Goal: Task Accomplishment & Management: Manage account settings

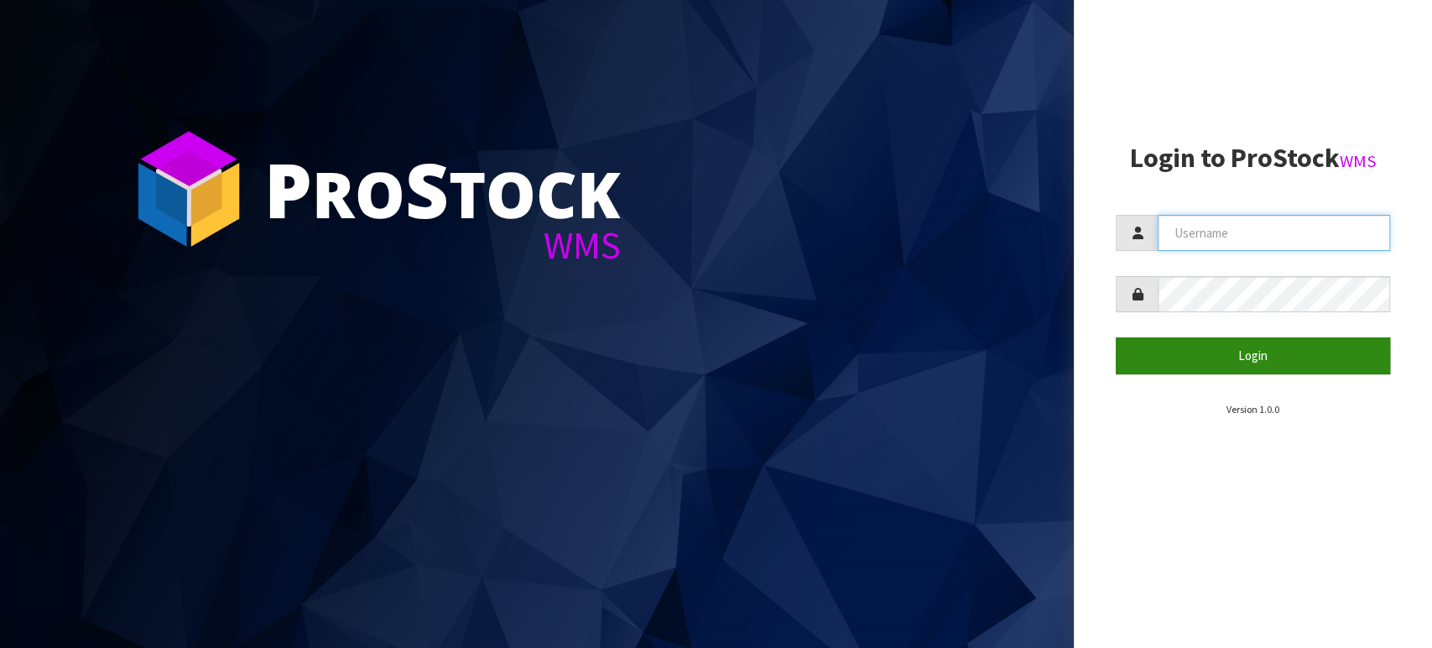
type input "[EMAIL_ADDRESS][DOMAIN_NAME]"
click at [1008, 351] on button "Login" at bounding box center [1253, 355] width 274 height 36
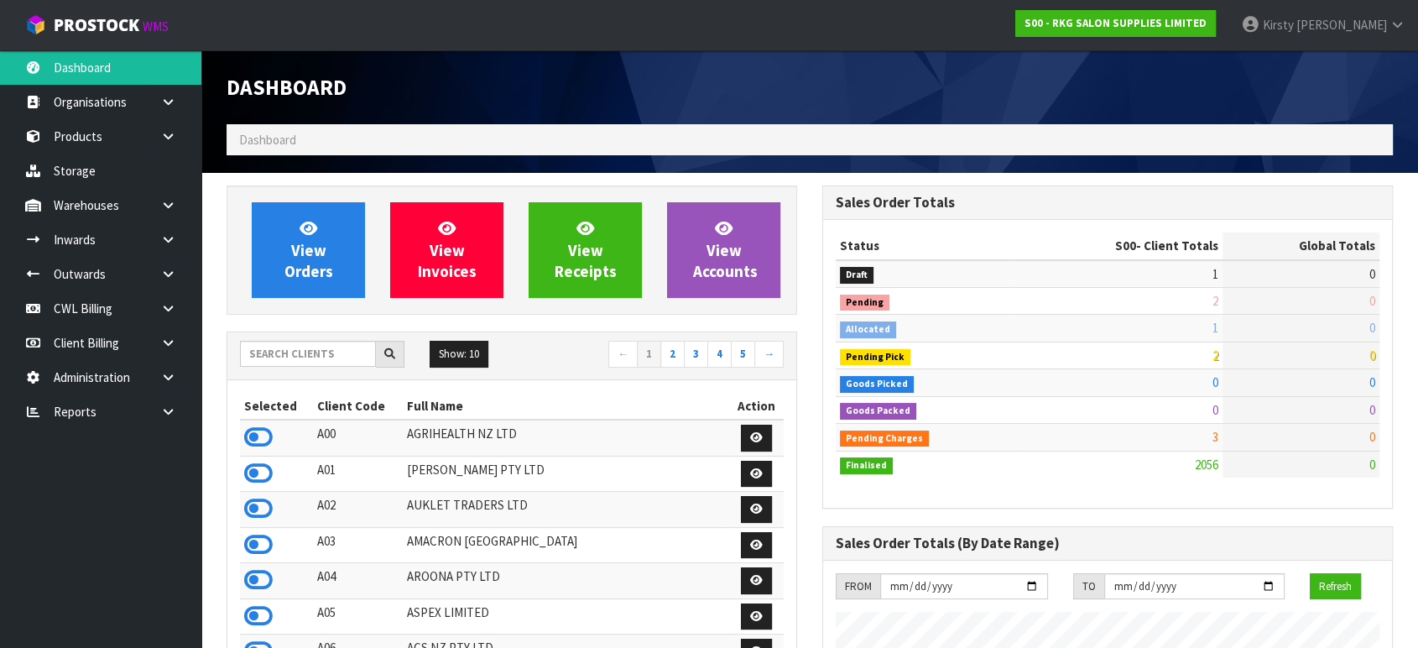
scroll to position [1303, 595]
click at [165, 270] on icon at bounding box center [168, 274] width 16 height 13
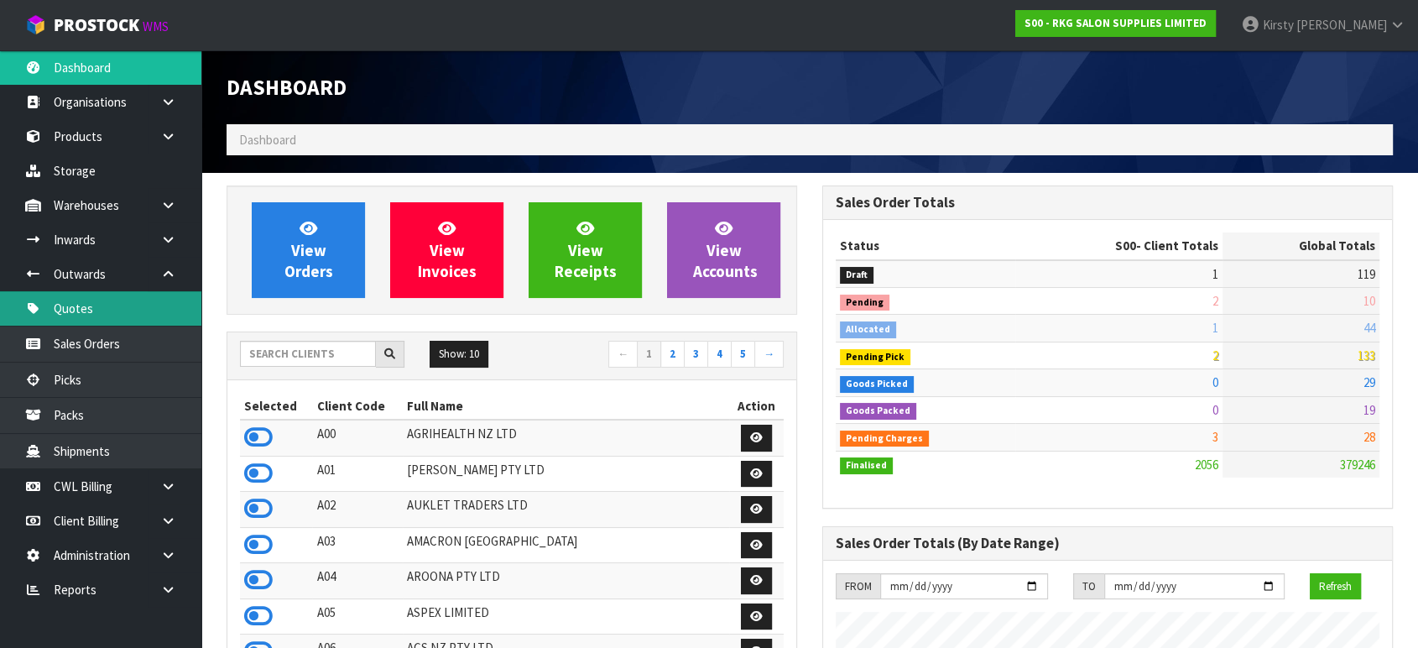
click at [88, 310] on link "Quotes" at bounding box center [100, 308] width 201 height 34
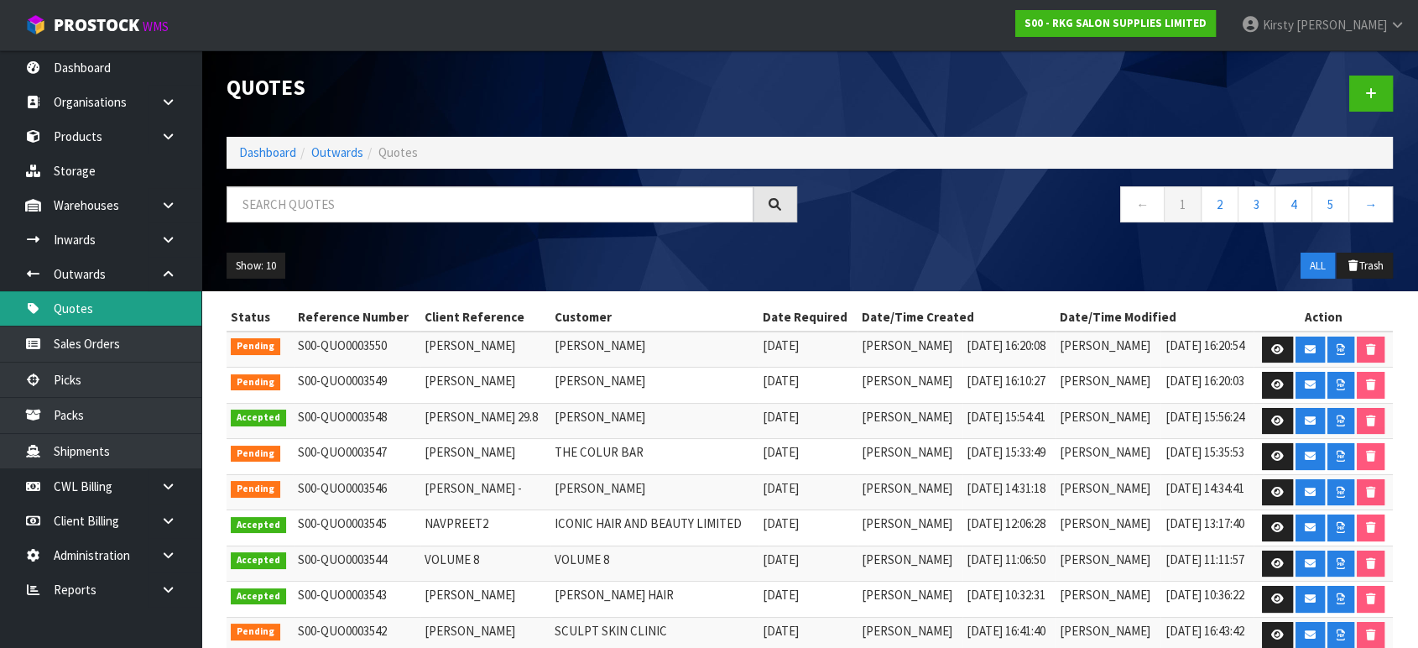
scroll to position [93, 0]
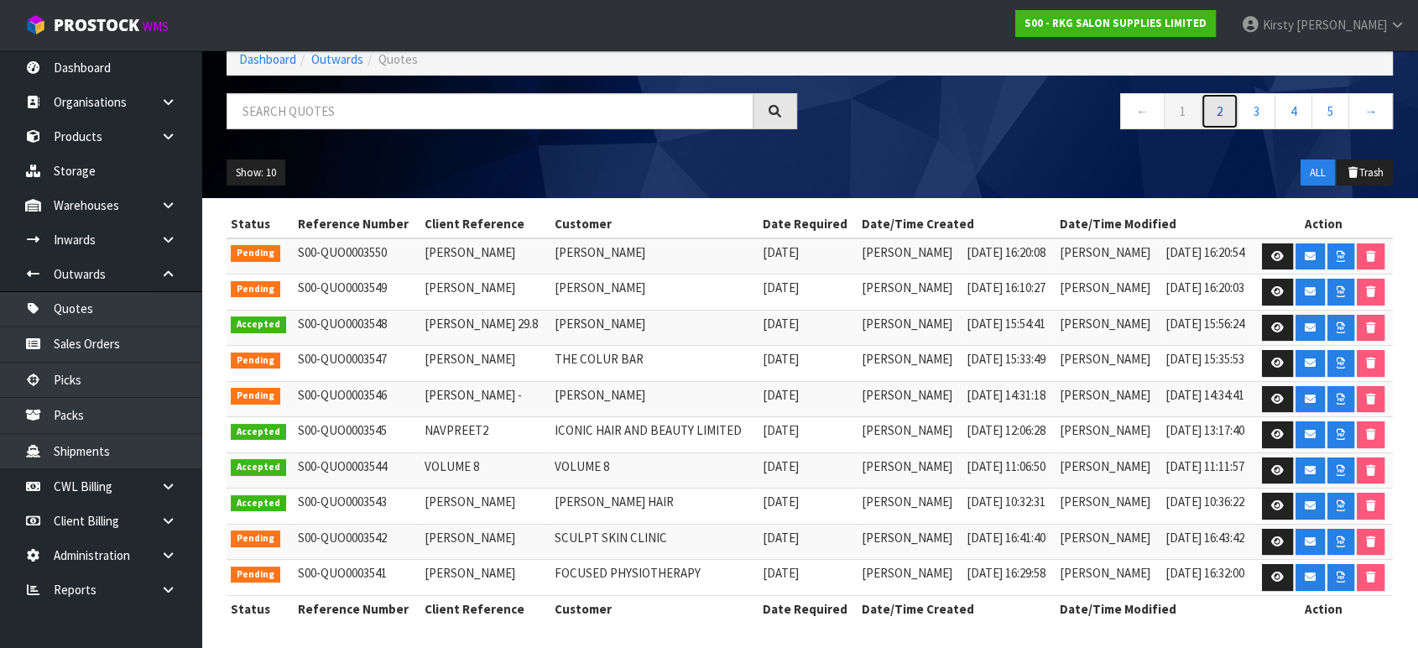
click at [1008, 115] on link "2" at bounding box center [1219, 111] width 38 height 36
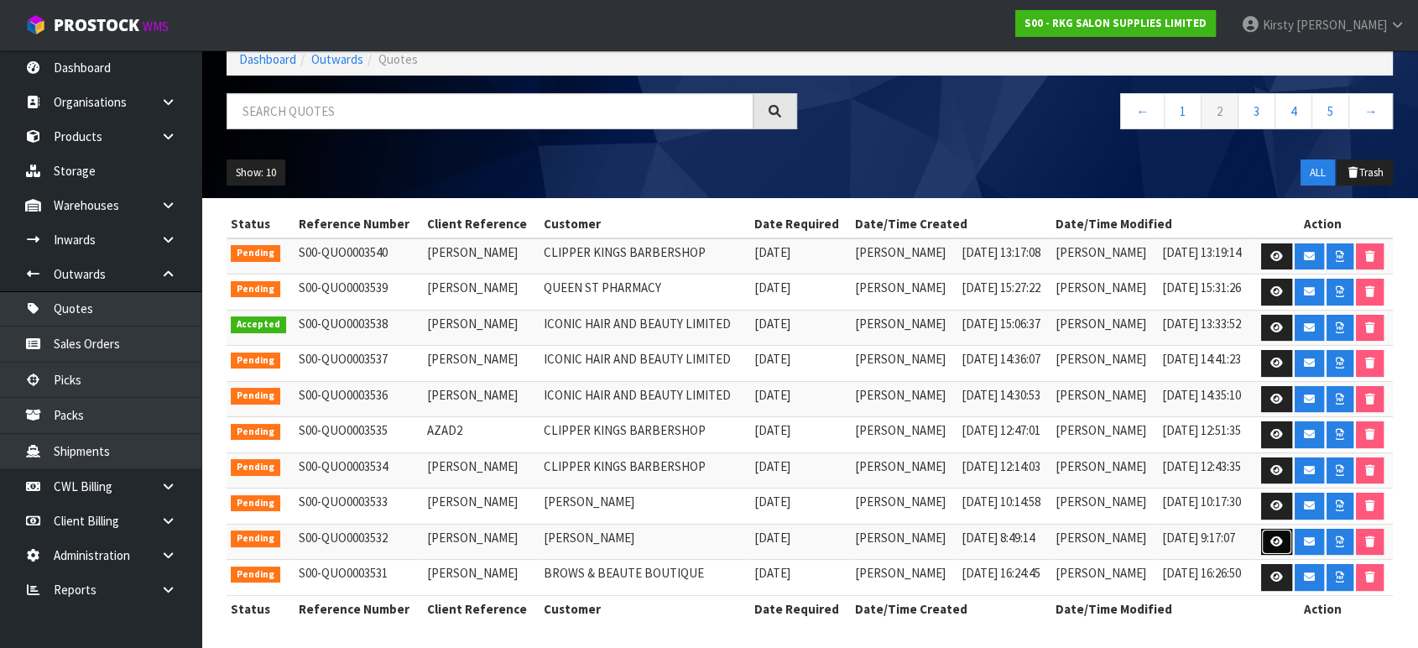
click at [1008, 539] on icon at bounding box center [1276, 541] width 13 height 11
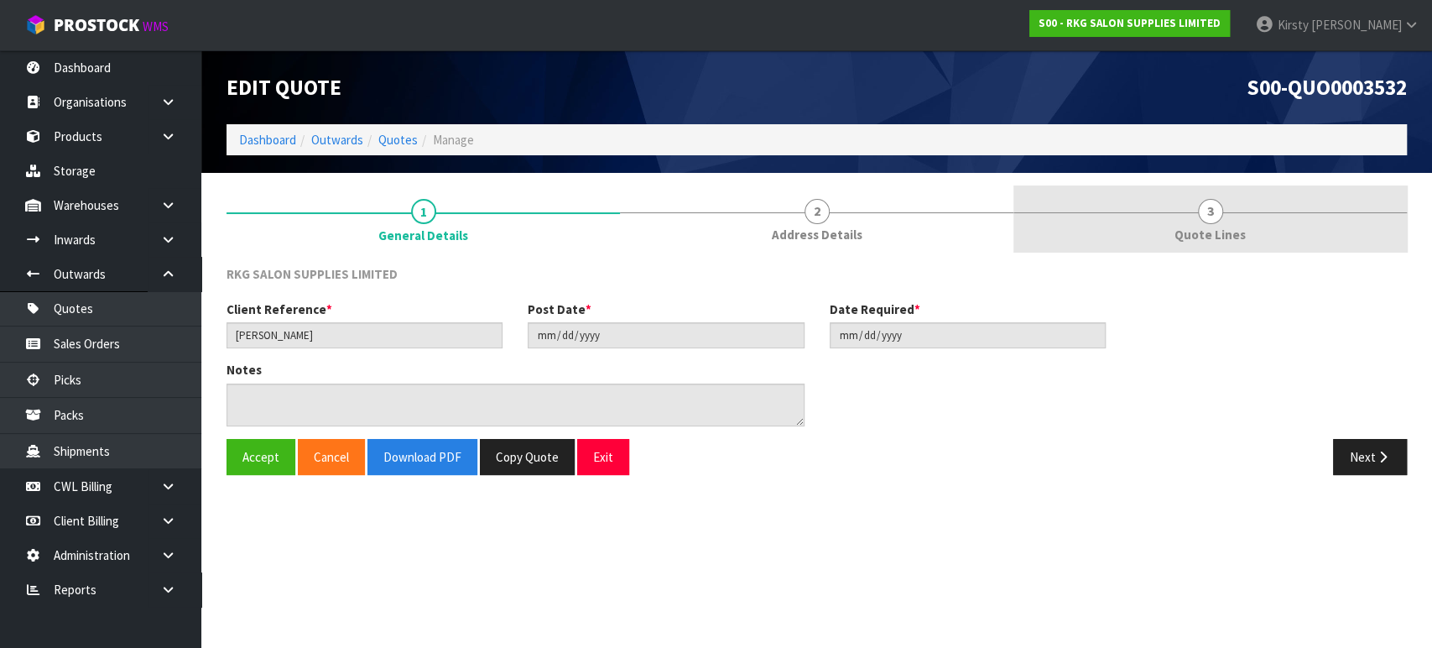
click at [1008, 216] on span "3" at bounding box center [1210, 211] width 25 height 25
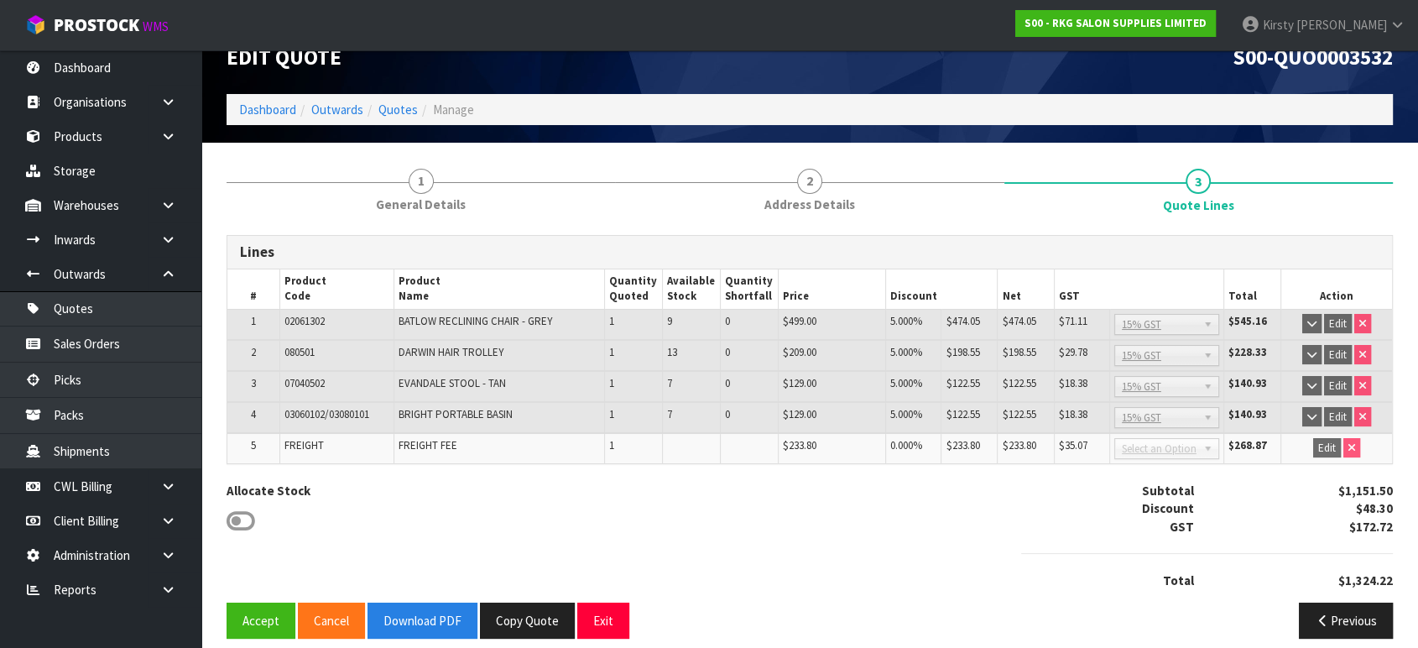
scroll to position [44, 0]
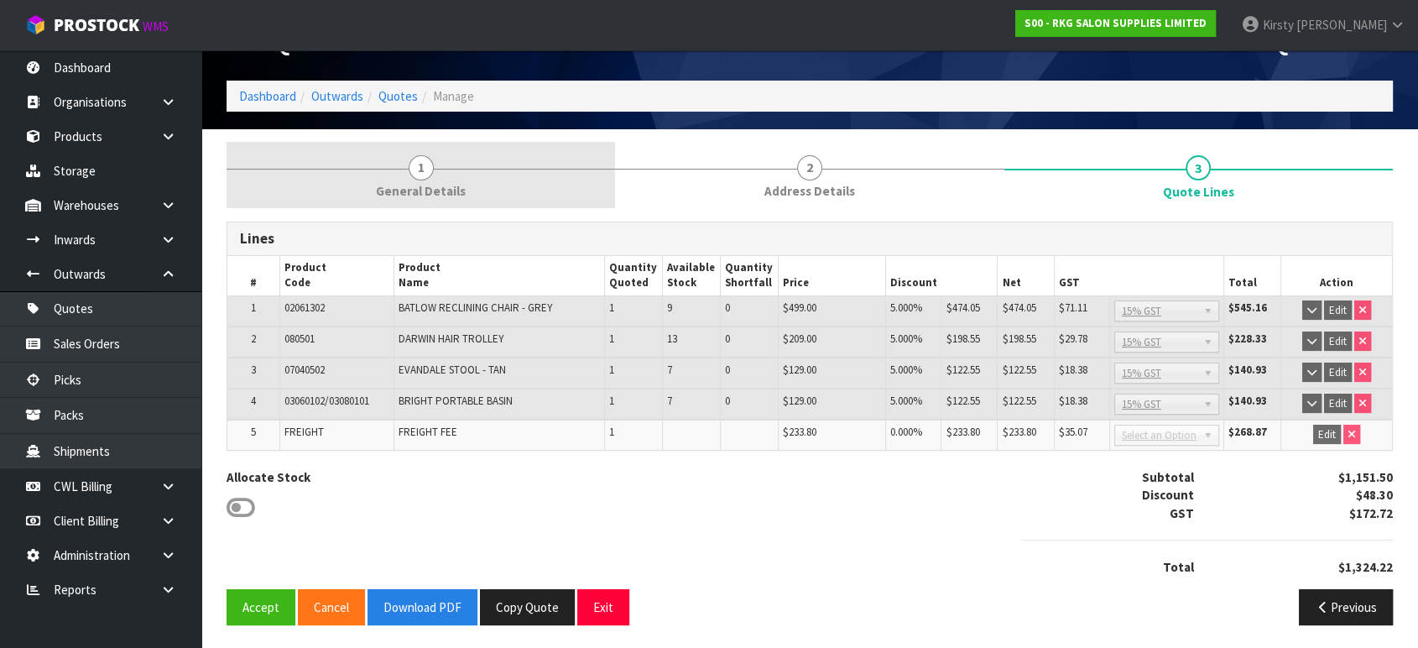
click at [429, 173] on span "1" at bounding box center [420, 167] width 25 height 25
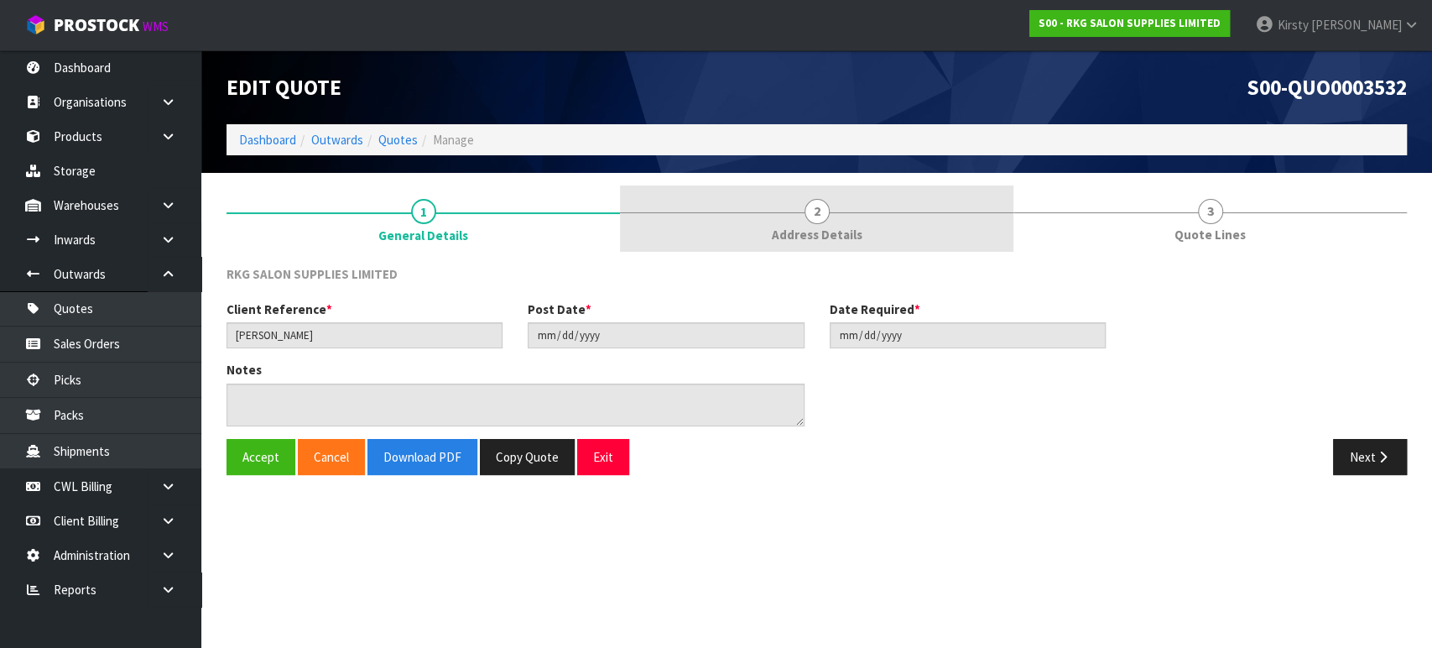
click at [804, 202] on link "2 Address Details" at bounding box center [816, 218] width 393 height 66
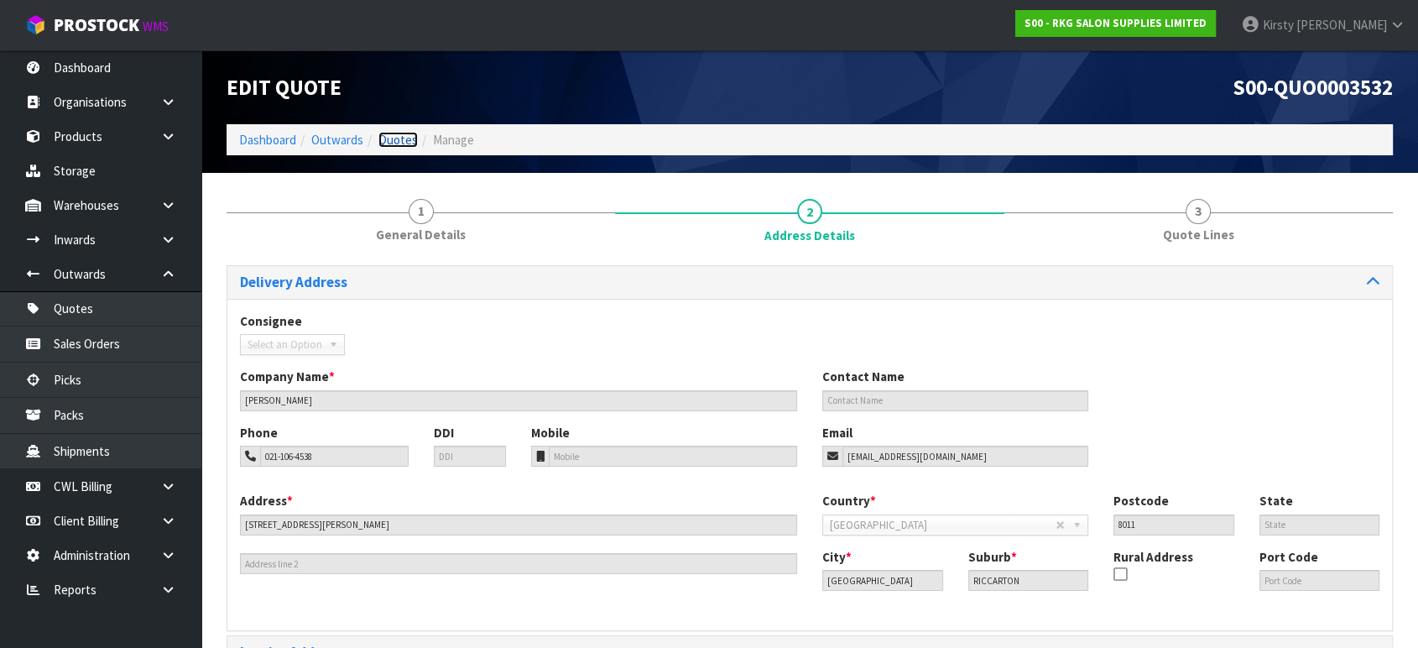
click at [386, 138] on link "Quotes" at bounding box center [397, 140] width 39 height 16
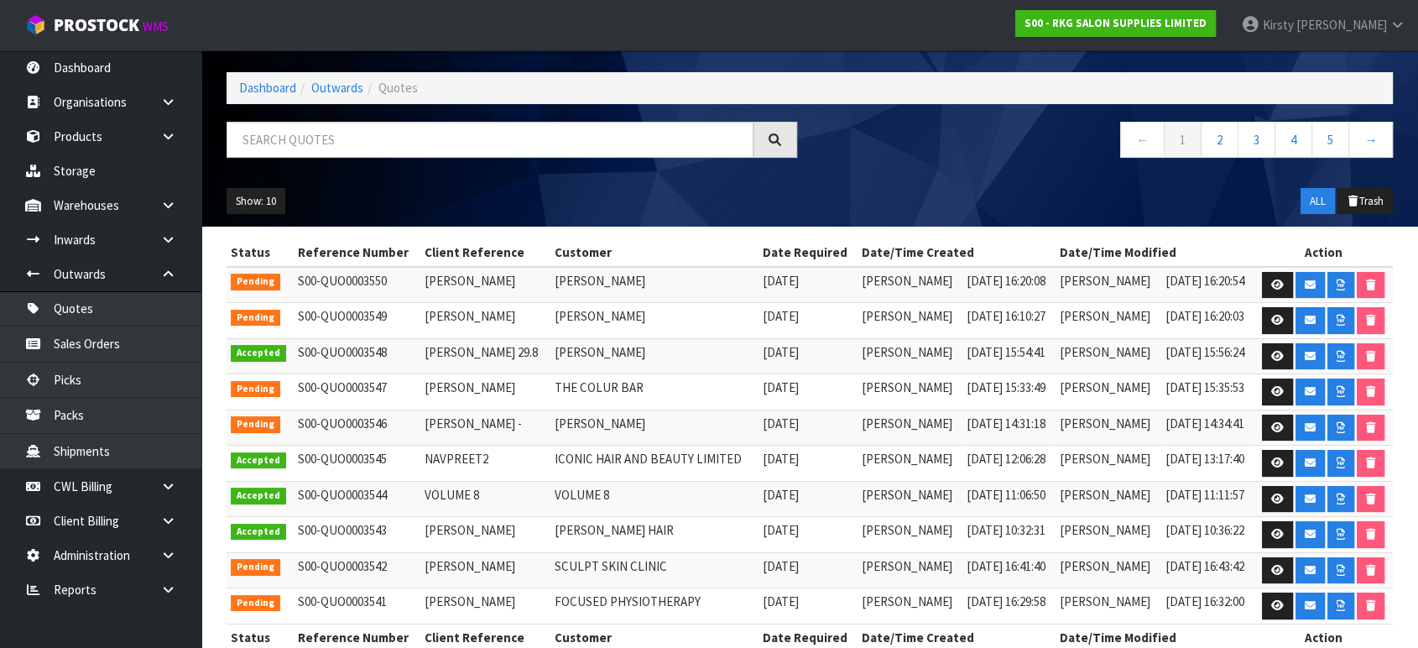
scroll to position [93, 0]
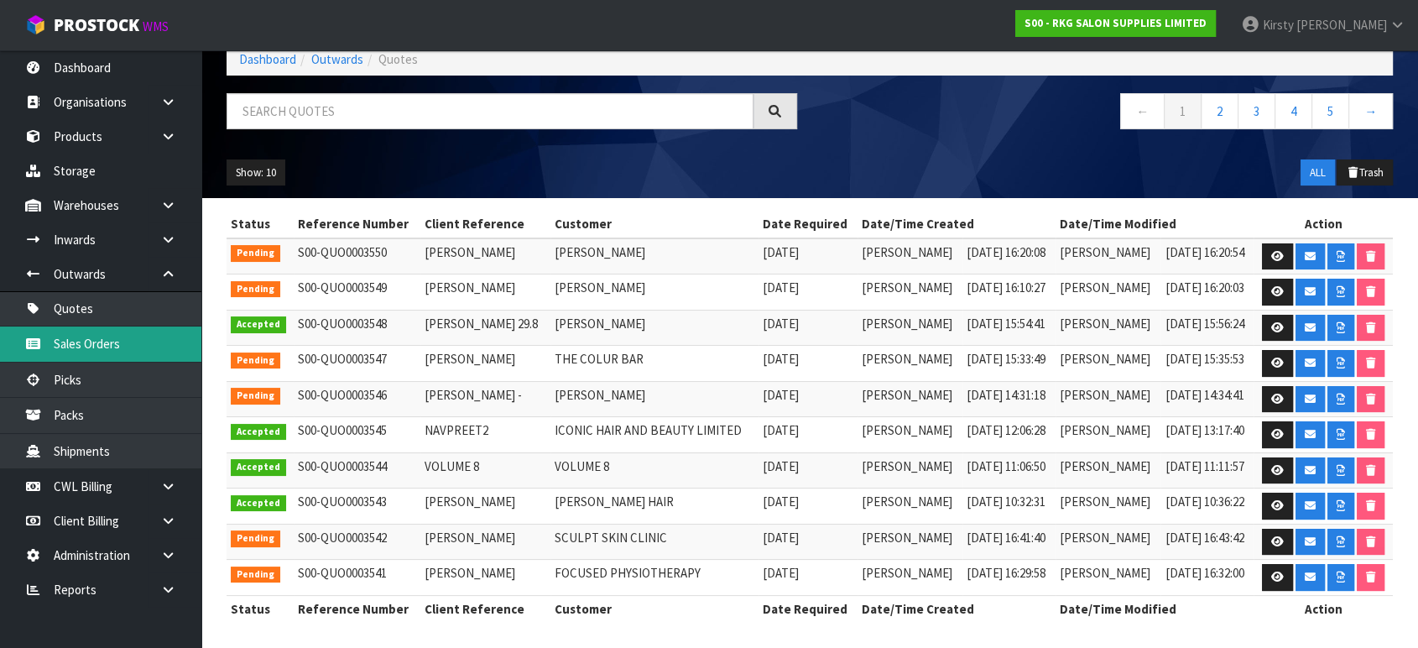
click at [94, 341] on link "Sales Orders" at bounding box center [100, 343] width 201 height 34
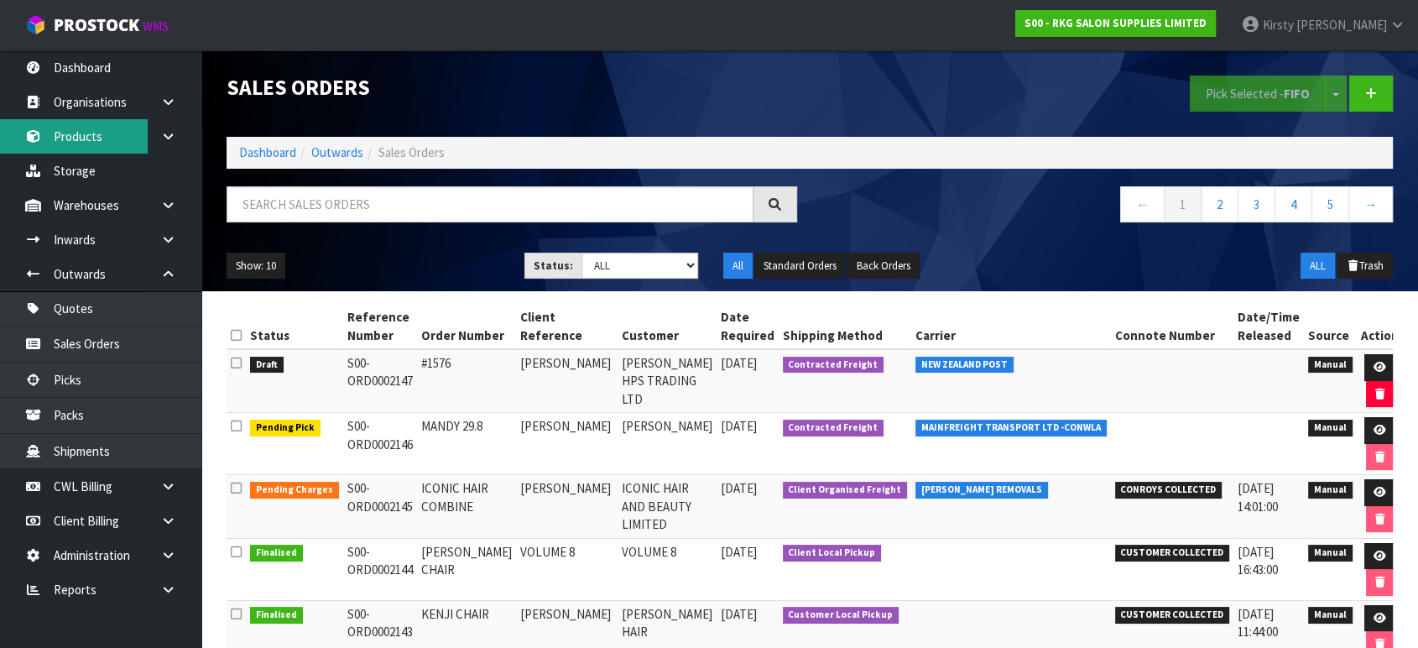
click at [101, 133] on link "Products" at bounding box center [100, 136] width 201 height 34
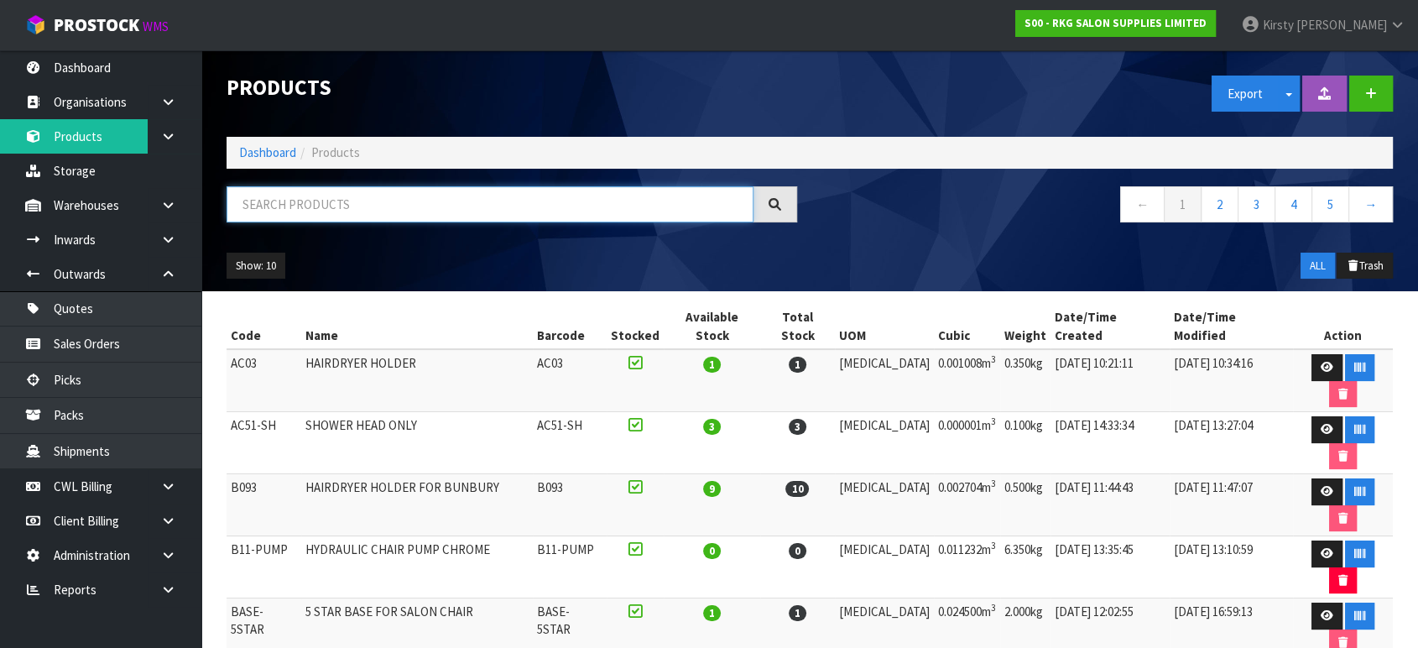
click at [315, 213] on input "text" at bounding box center [489, 204] width 527 height 36
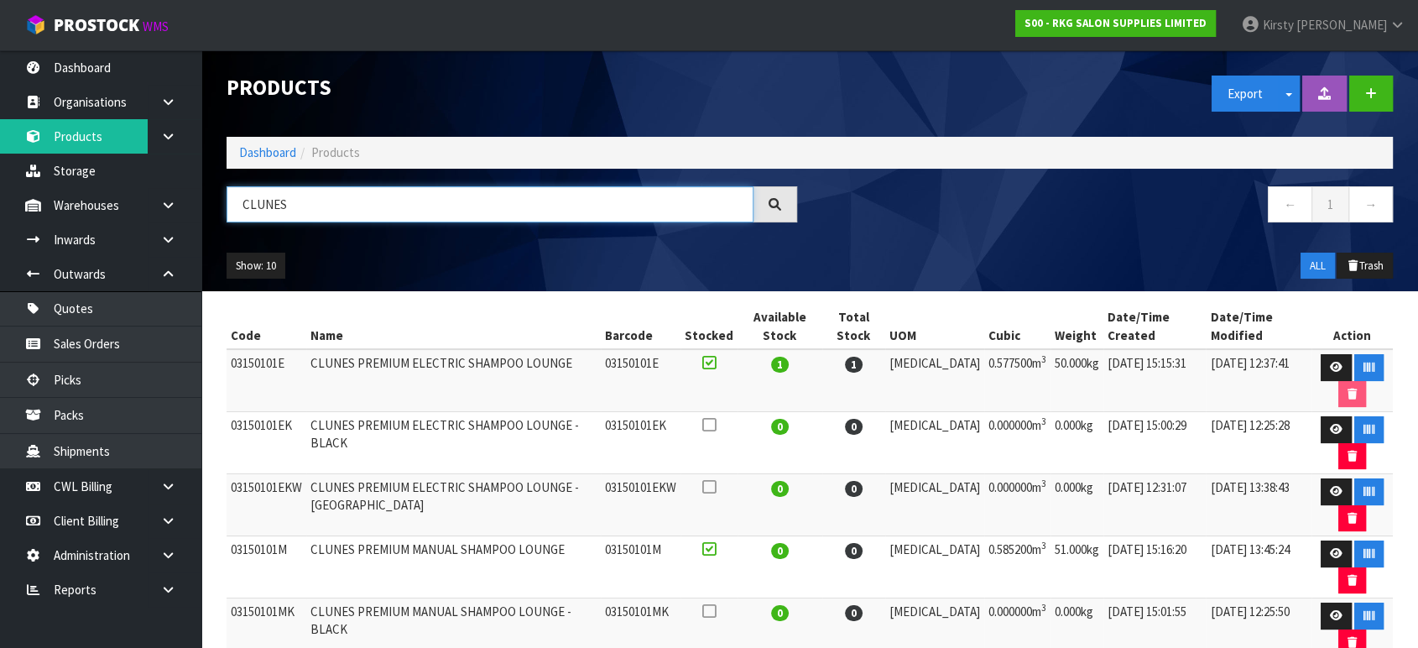
scroll to position [83, 0]
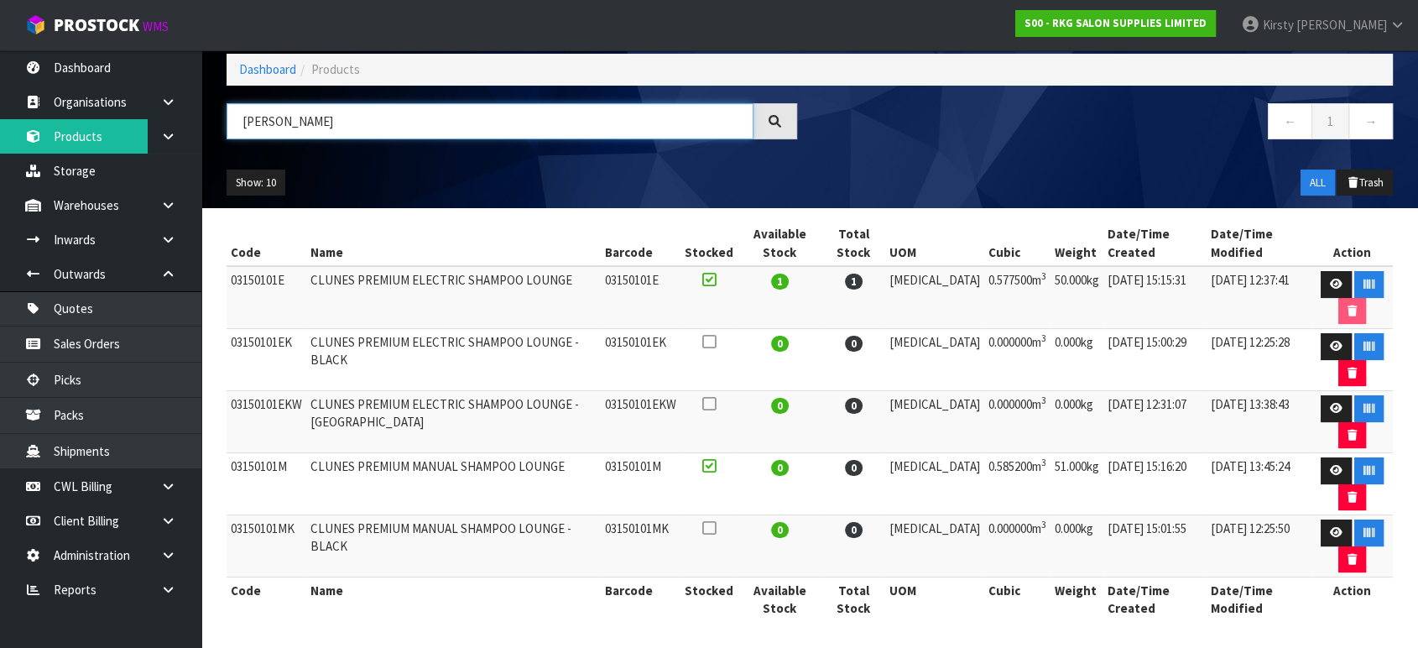
type input "[PERSON_NAME]"
click at [1008, 24] on icon at bounding box center [1250, 24] width 19 height 1
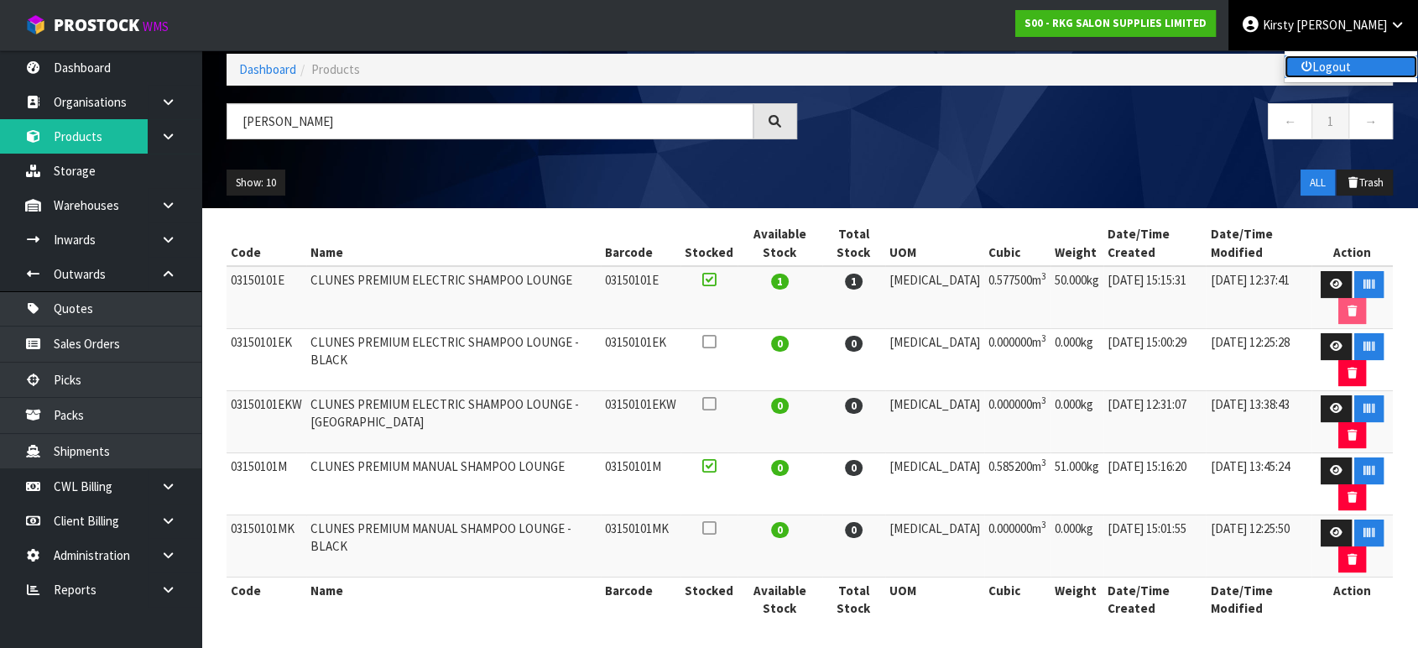
click at [1008, 67] on icon at bounding box center [1306, 67] width 11 height 1
